Goal: Task Accomplishment & Management: Use online tool/utility

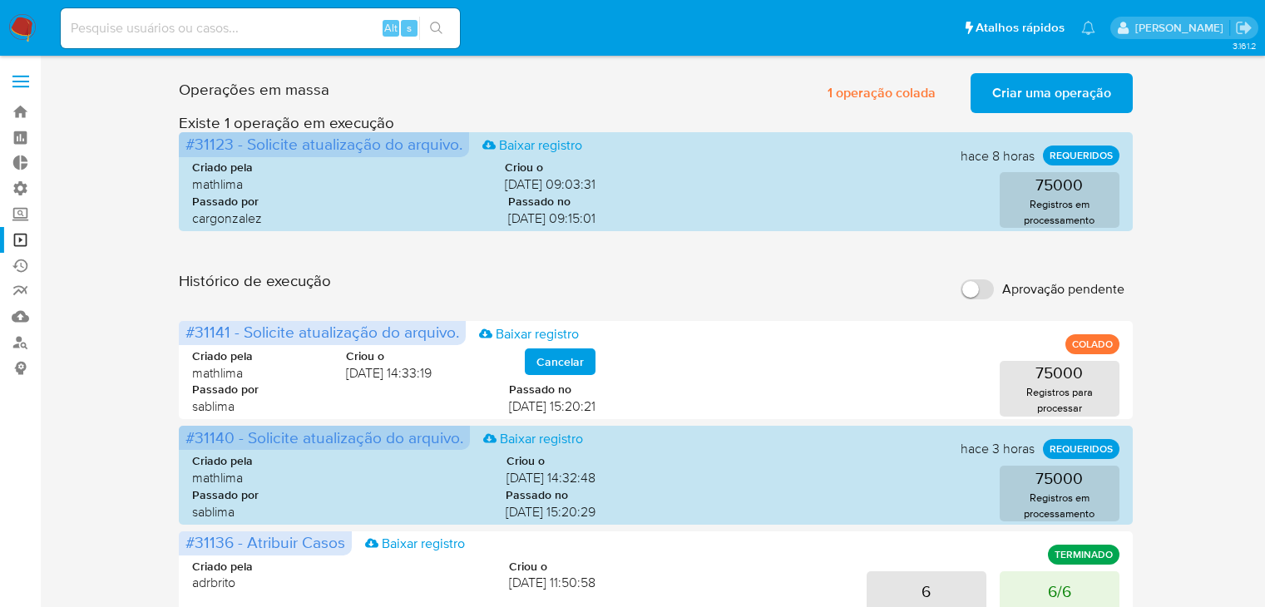
scroll to position [52, 0]
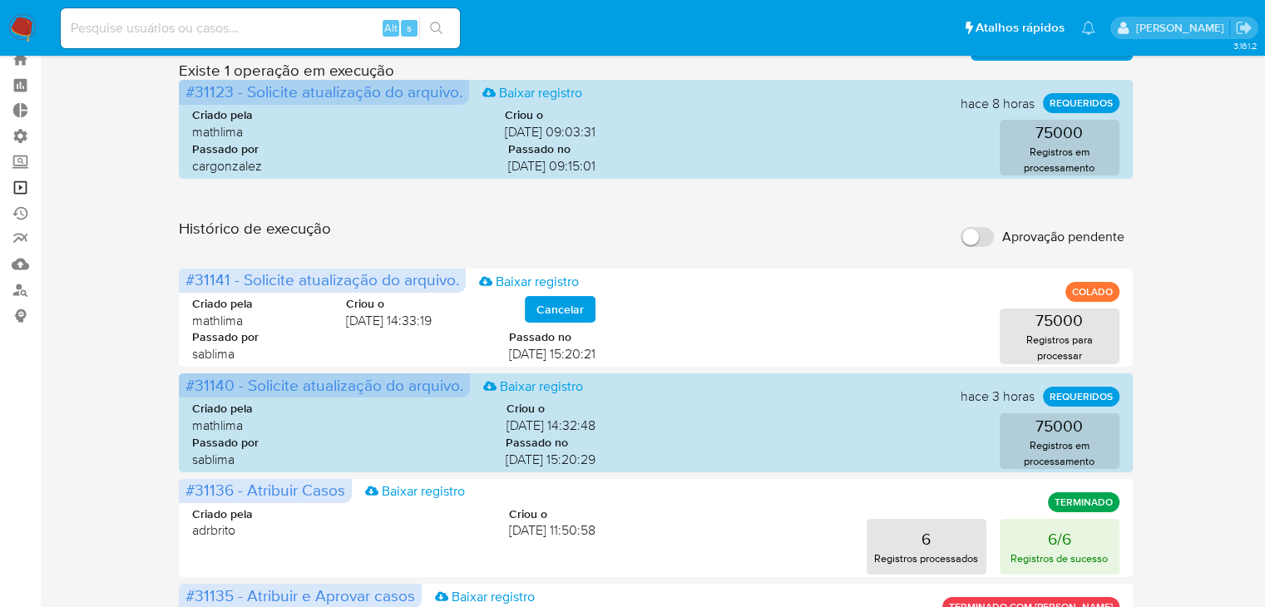
click at [23, 186] on link "Operações em massa" at bounding box center [99, 188] width 198 height 26
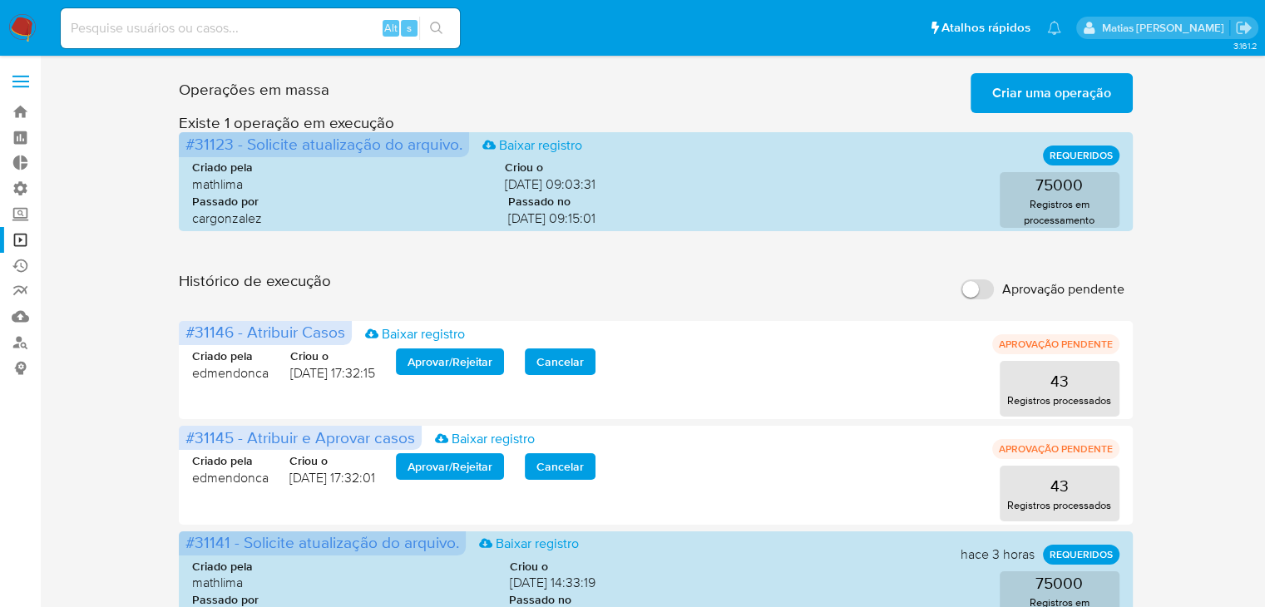
click at [1088, 101] on span "Criar uma operação" at bounding box center [1052, 93] width 119 height 37
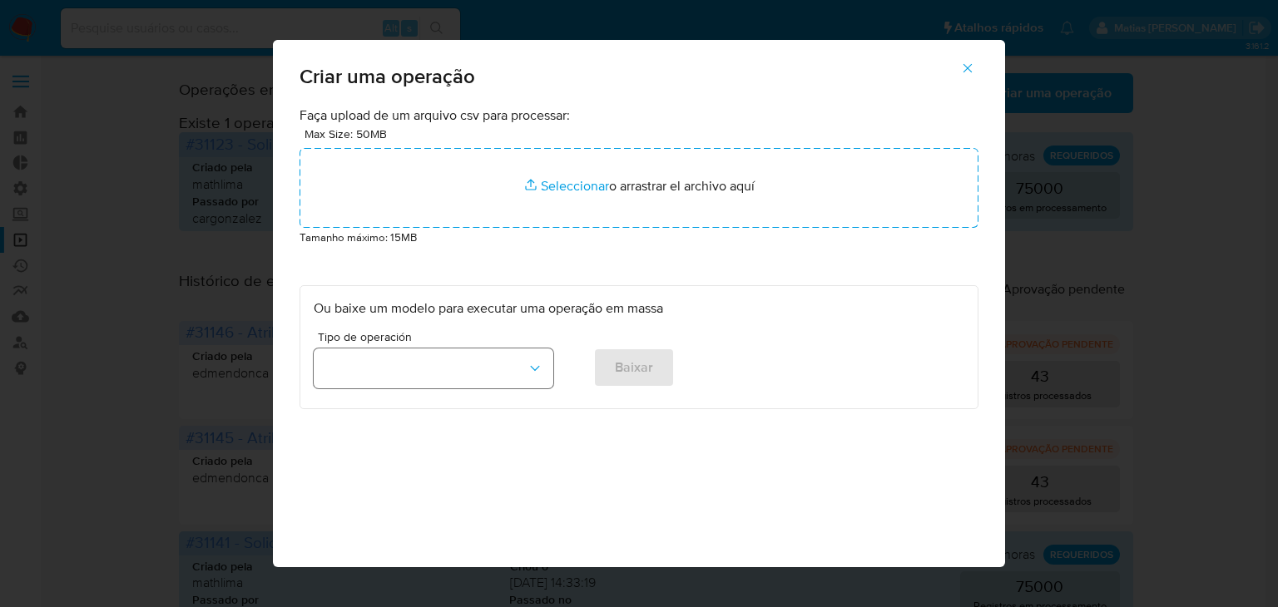
click at [503, 376] on button "button" at bounding box center [434, 369] width 240 height 40
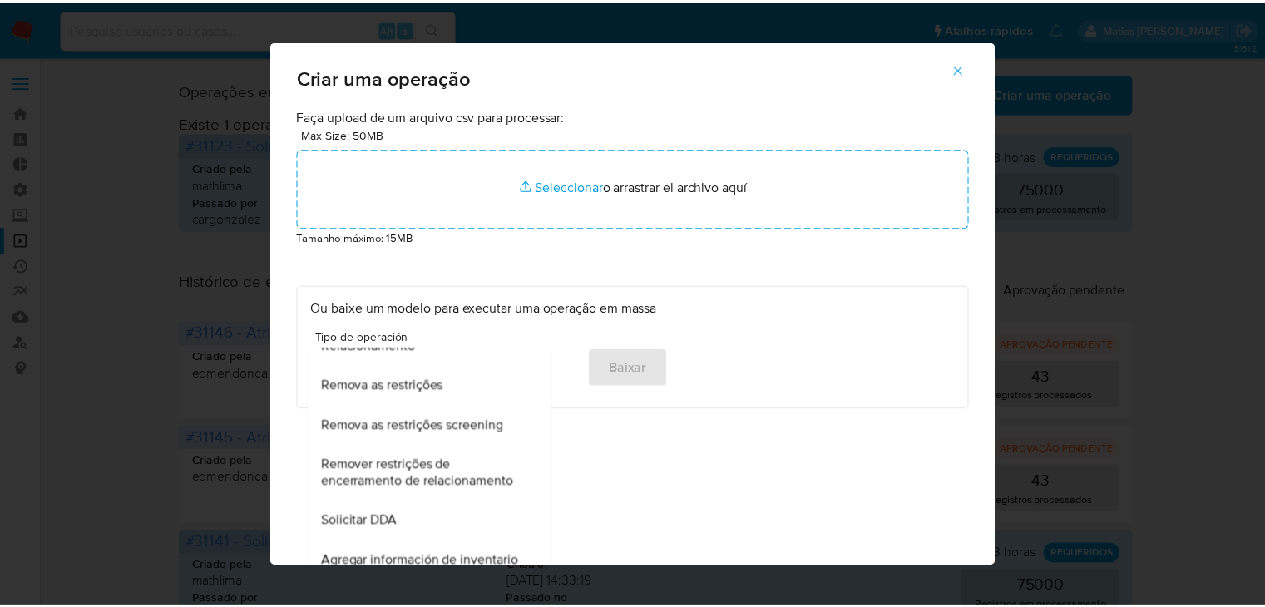
scroll to position [559, 0]
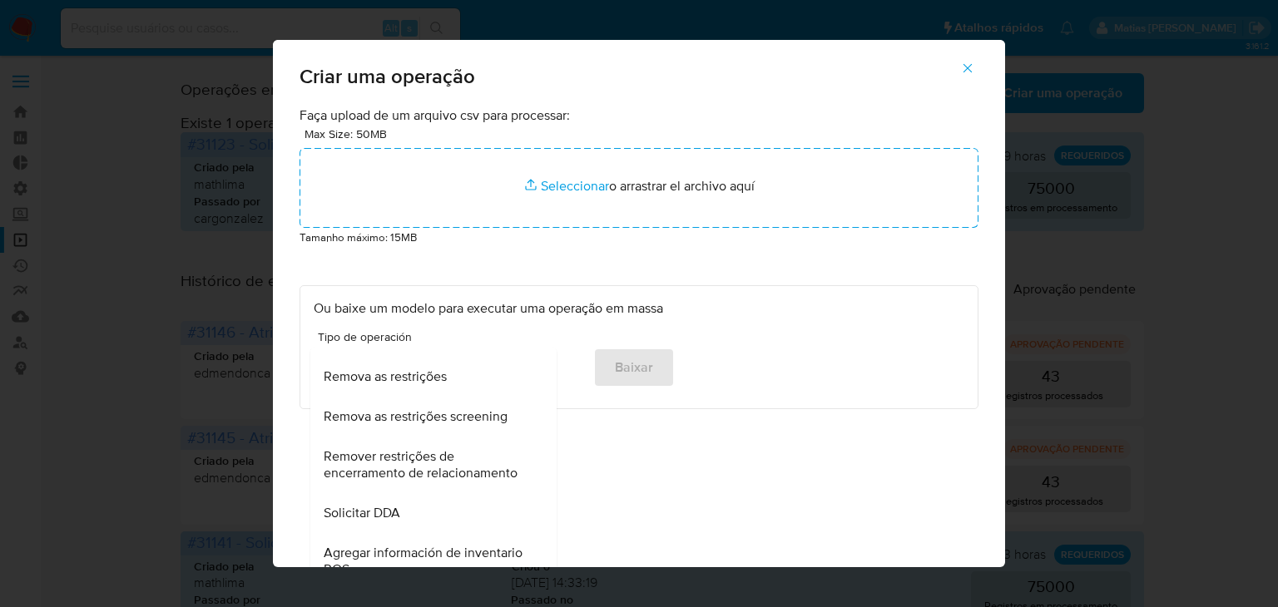
click at [970, 73] on icon "button" at bounding box center [967, 68] width 15 height 15
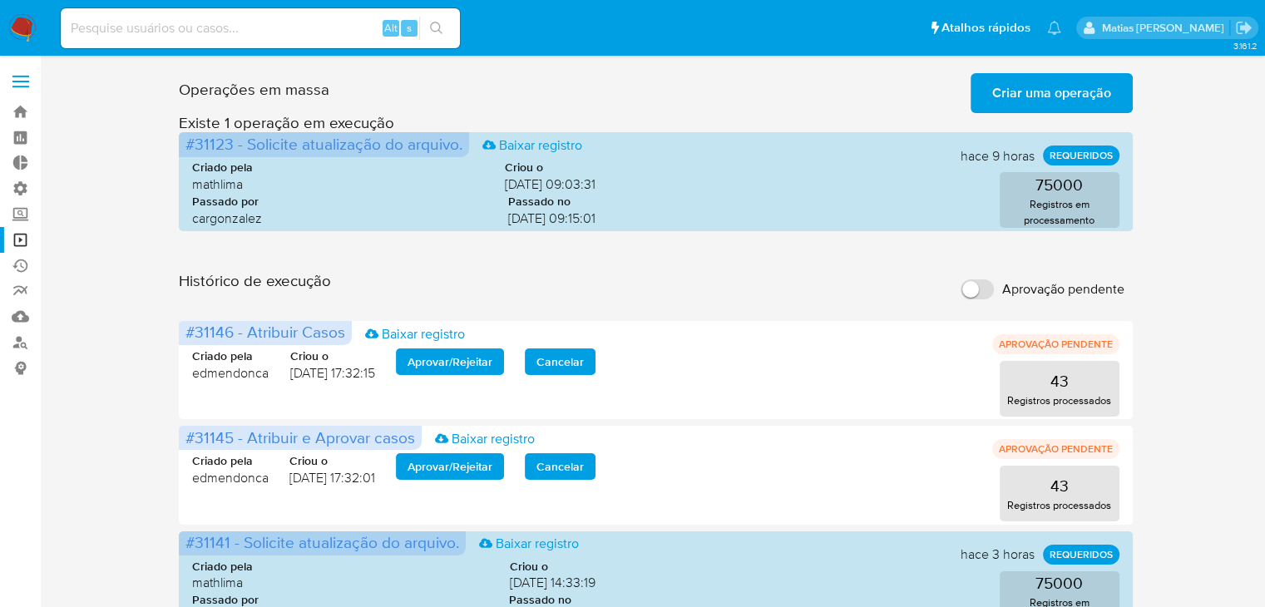
click at [988, 296] on input "Aprovação pendente" at bounding box center [977, 290] width 33 height 20
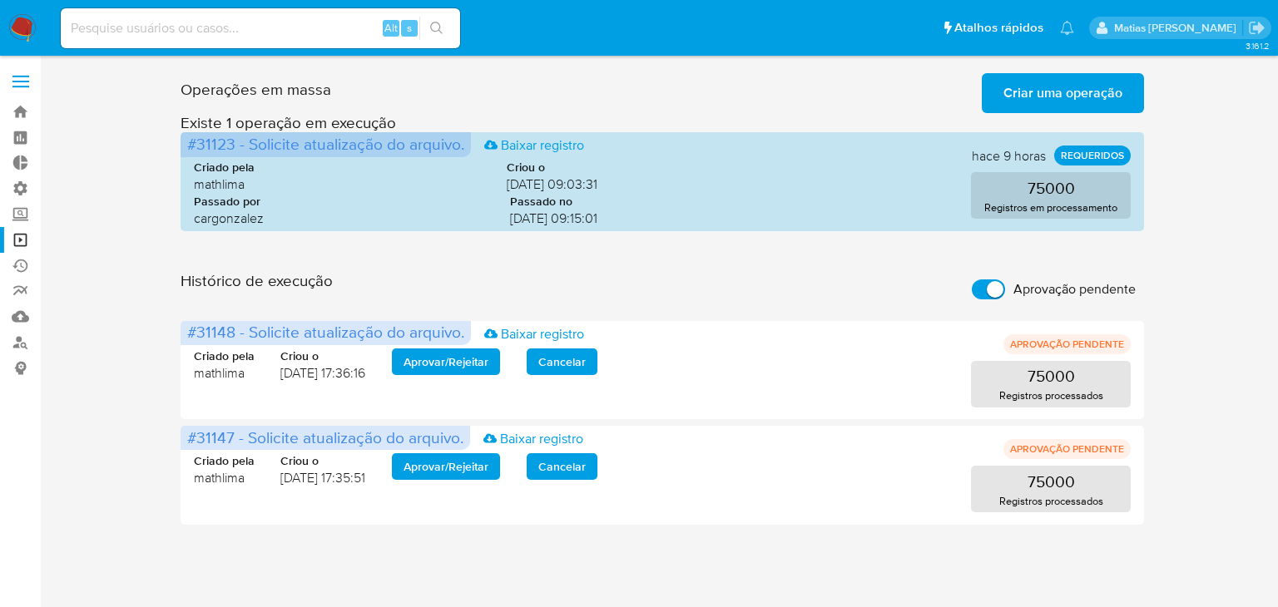
click at [978, 290] on input "Aprovação pendente" at bounding box center [988, 290] width 33 height 20
checkbox input "false"
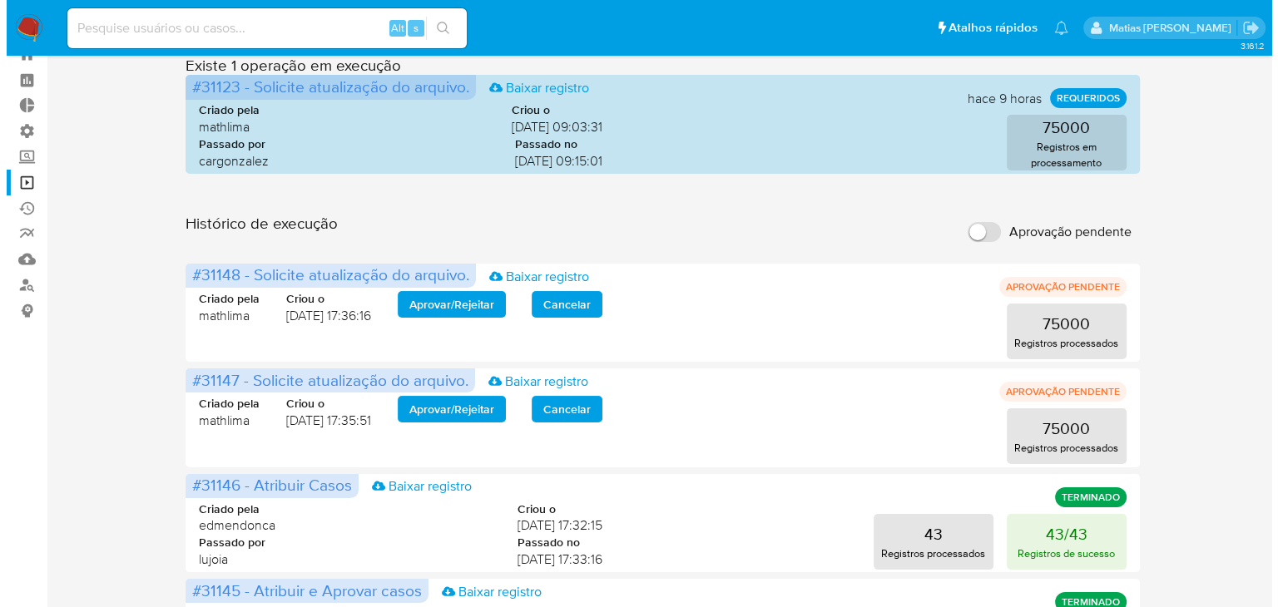
scroll to position [0, 0]
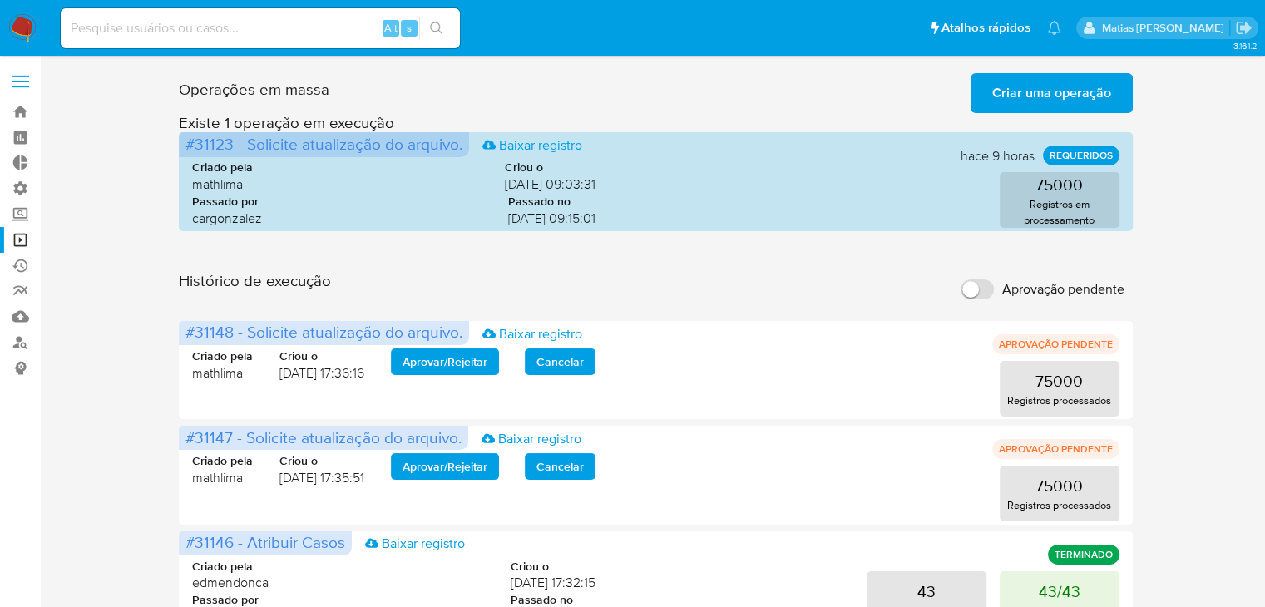
click at [1080, 90] on span "Criar uma operação" at bounding box center [1052, 93] width 119 height 37
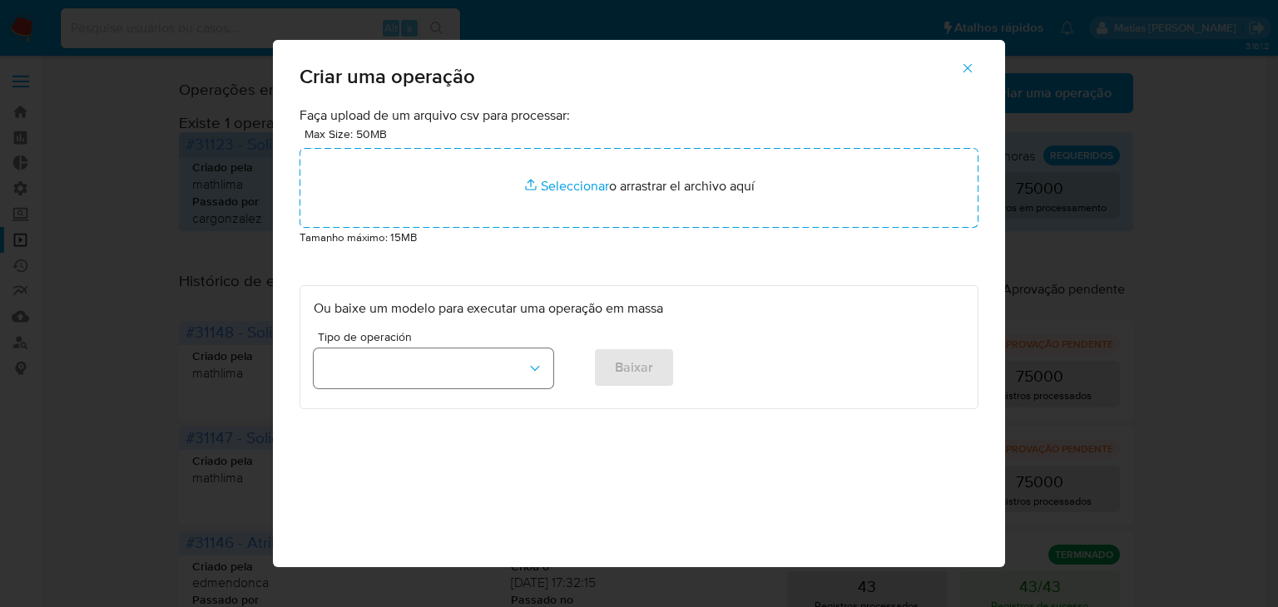
click at [454, 370] on button "button" at bounding box center [434, 369] width 240 height 40
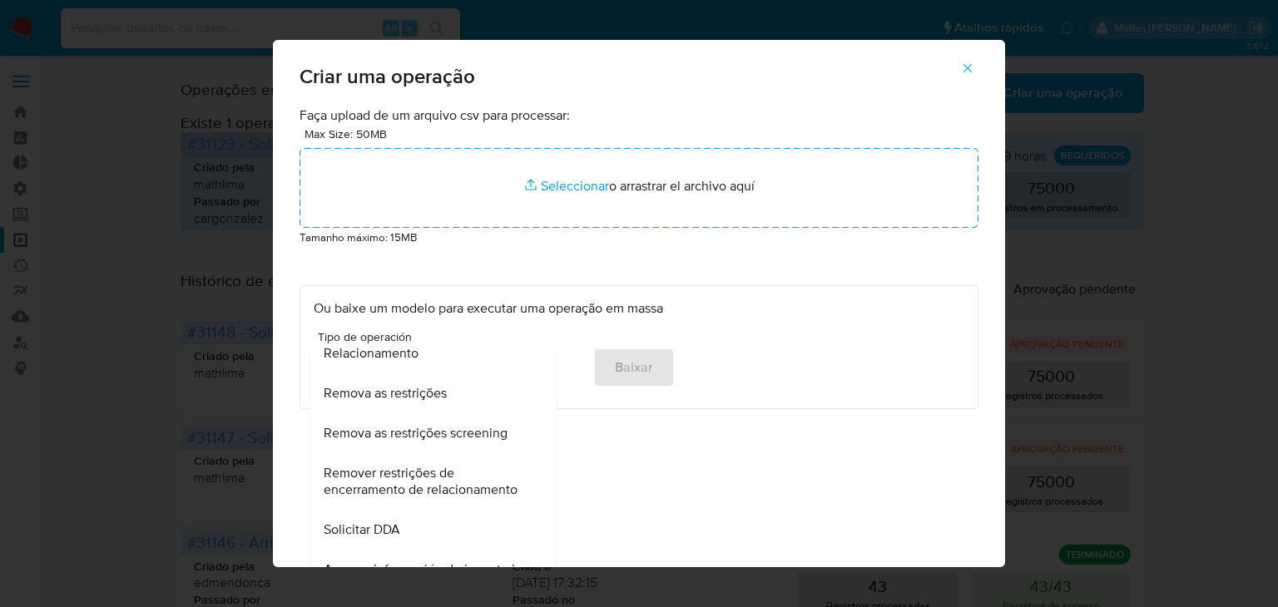
scroll to position [551, 0]
